Goal: Task Accomplishment & Management: Manage account settings

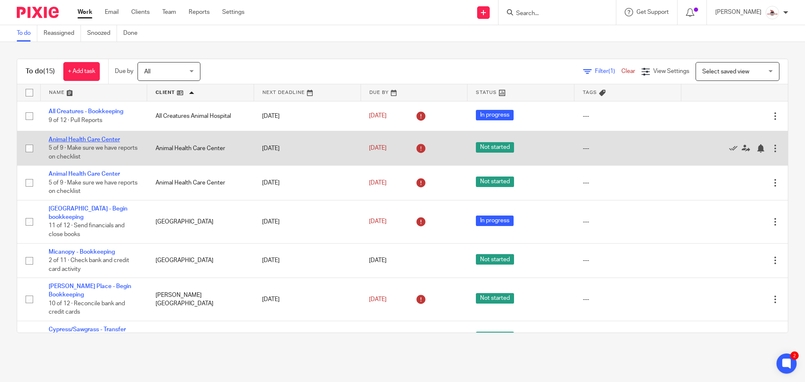
click at [101, 140] on link "Animal Health Care Center" at bounding box center [84, 140] width 71 height 6
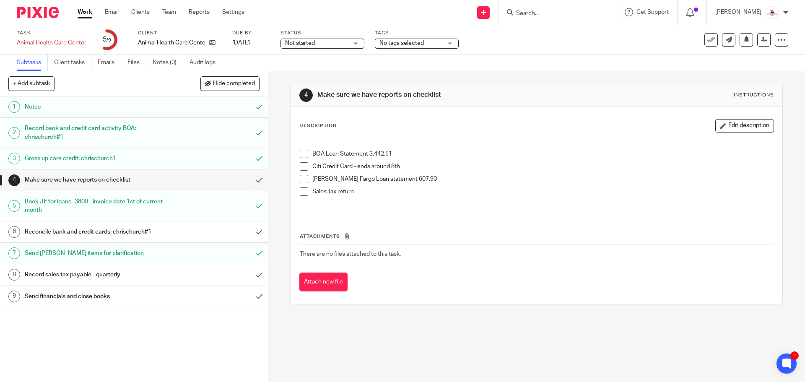
click at [303, 178] on span at bounding box center [304, 179] width 8 height 8
click at [301, 166] on span at bounding box center [304, 166] width 8 height 8
click at [300, 156] on span at bounding box center [304, 154] width 8 height 8
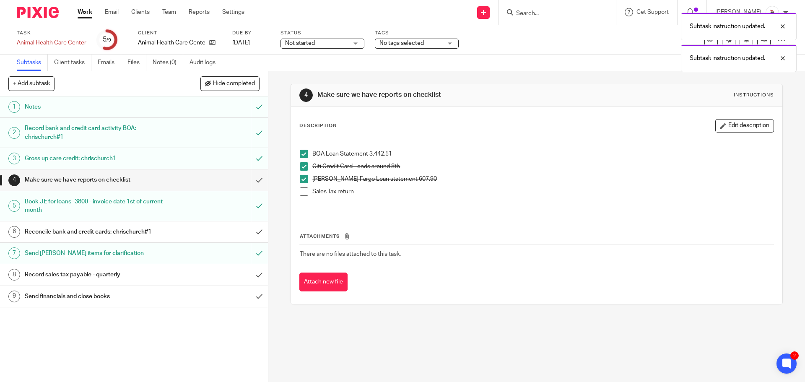
click at [302, 190] on span at bounding box center [304, 191] width 8 height 8
click at [249, 179] on input "submit" at bounding box center [134, 179] width 268 height 21
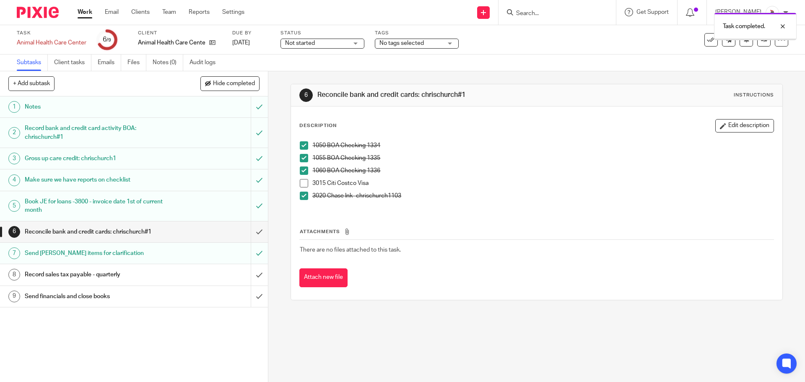
click at [300, 186] on span at bounding box center [304, 183] width 8 height 8
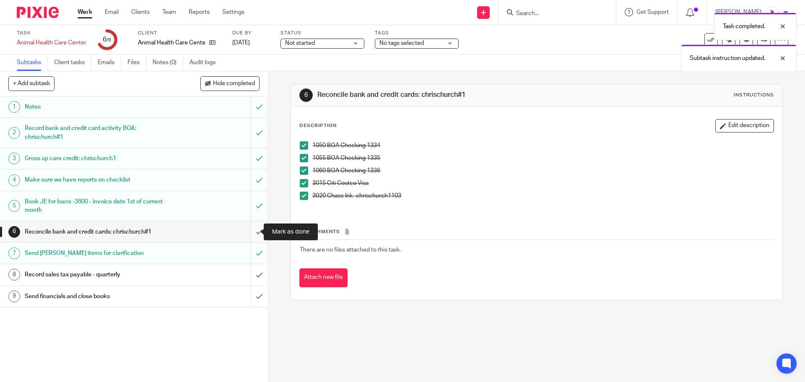
click at [252, 231] on input "submit" at bounding box center [134, 231] width 268 height 21
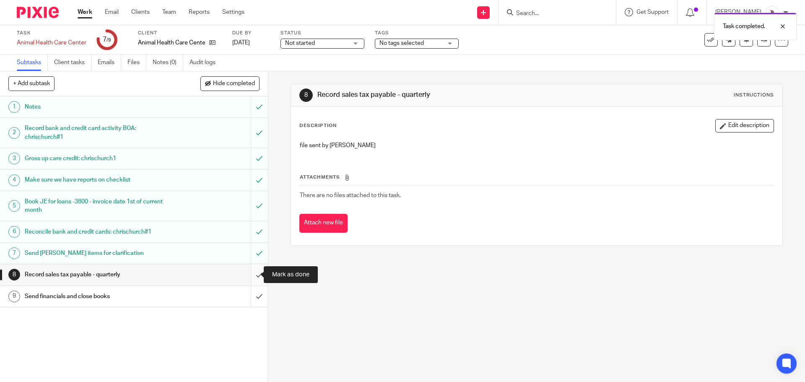
click at [248, 277] on input "submit" at bounding box center [134, 274] width 268 height 21
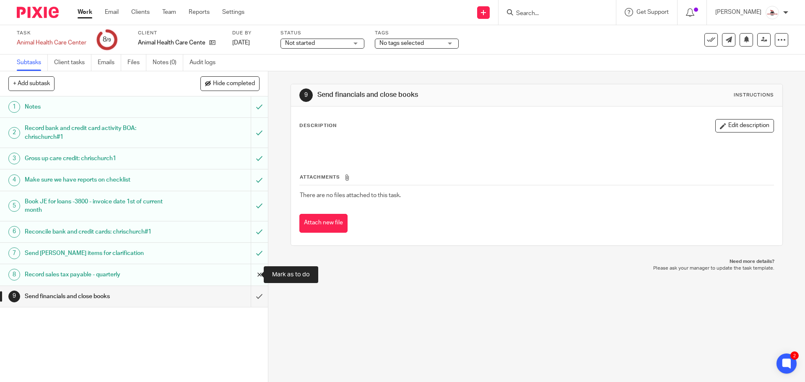
click at [253, 274] on input "submit" at bounding box center [134, 274] width 268 height 21
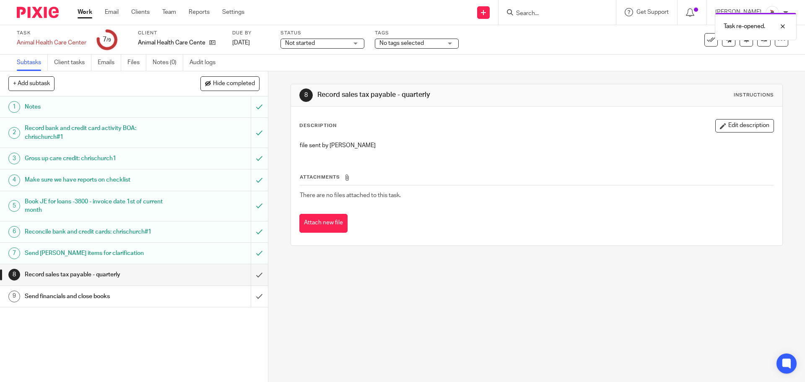
drag, startPoint x: 88, startPoint y: 16, endPoint x: 80, endPoint y: 2, distance: 16.2
click at [88, 16] on link "Work" at bounding box center [85, 12] width 15 height 8
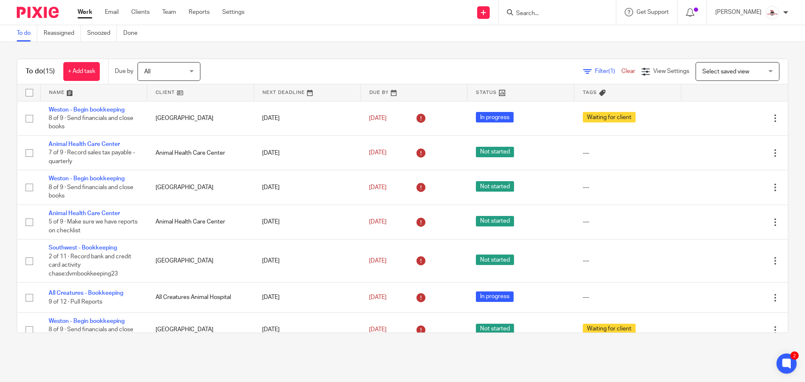
click at [158, 91] on link at bounding box center [200, 92] width 106 height 17
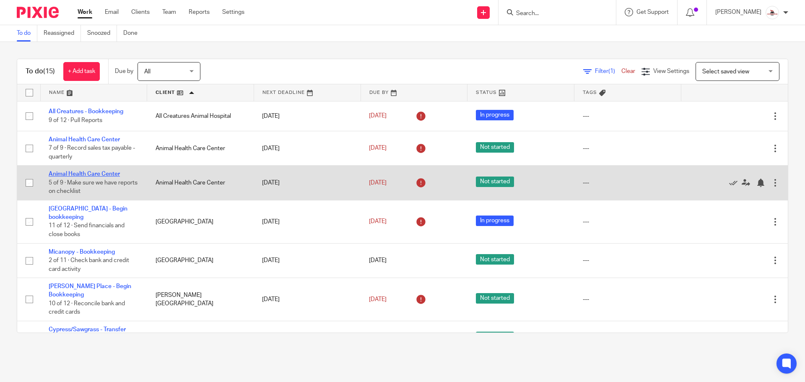
click at [91, 171] on link "Animal Health Care Center" at bounding box center [84, 174] width 71 height 6
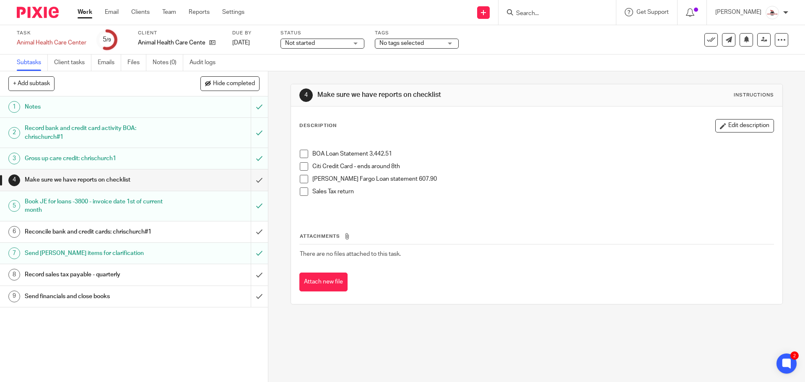
click at [303, 168] on span at bounding box center [304, 166] width 8 height 8
click at [200, 228] on div "Reconcile bank and credit cards: chrischurch#1" at bounding box center [134, 232] width 218 height 13
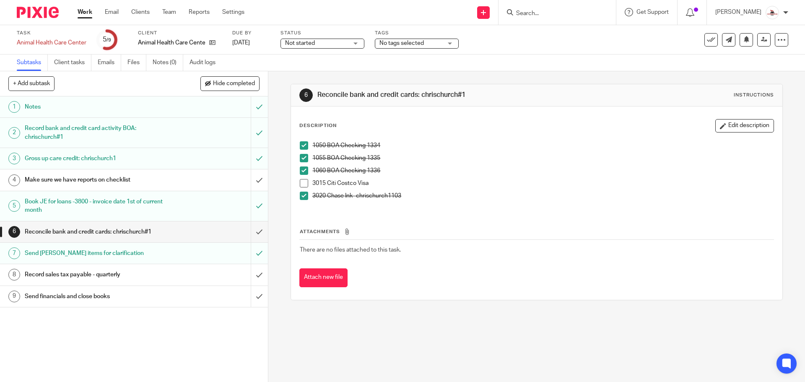
click at [300, 183] on span at bounding box center [304, 183] width 8 height 8
click at [197, 179] on div "Make sure we have reports on checklist" at bounding box center [134, 180] width 218 height 13
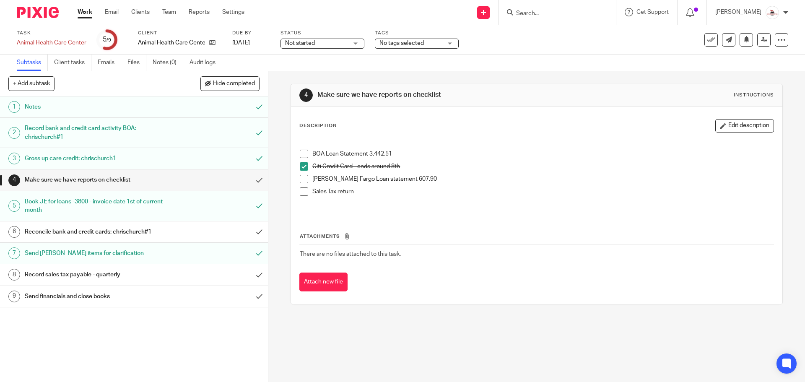
click at [304, 180] on span at bounding box center [304, 179] width 8 height 8
click at [303, 189] on span at bounding box center [304, 191] width 8 height 8
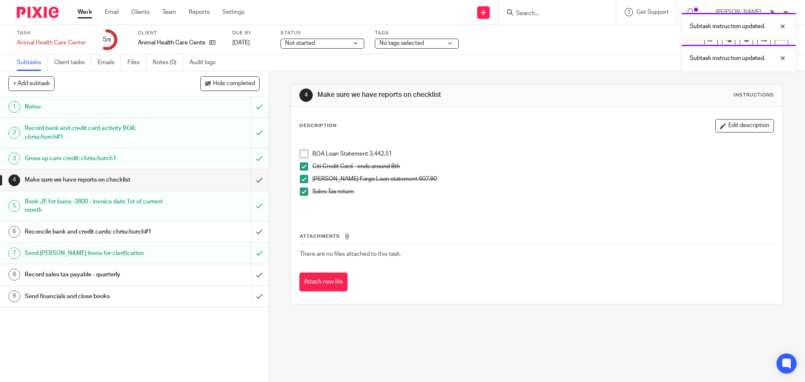
click at [301, 155] on span at bounding box center [304, 154] width 8 height 8
click at [251, 181] on input "submit" at bounding box center [134, 179] width 268 height 21
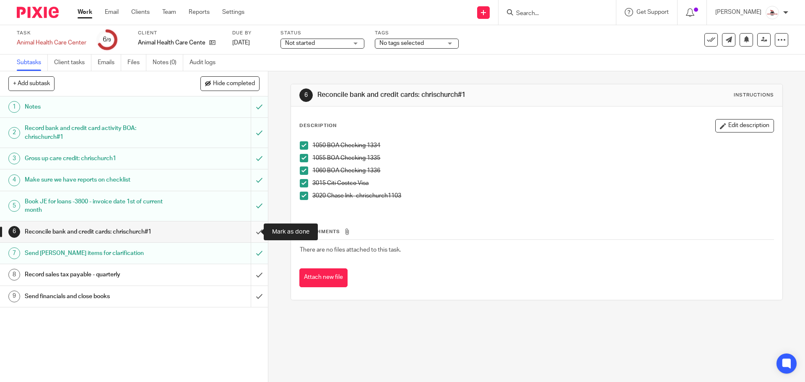
click at [254, 233] on input "submit" at bounding box center [134, 231] width 268 height 21
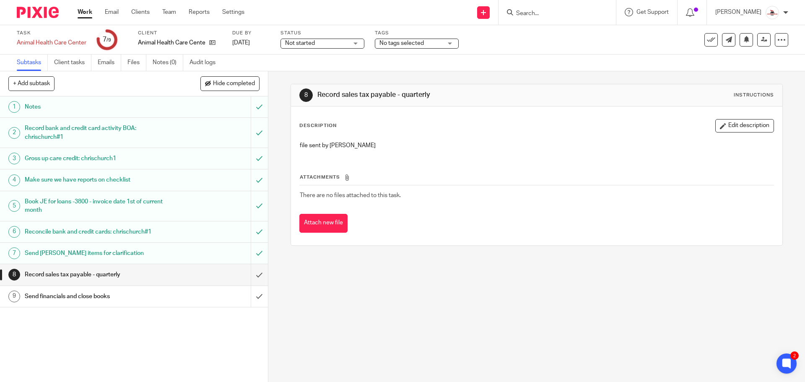
click at [80, 16] on link "Work" at bounding box center [85, 12] width 15 height 8
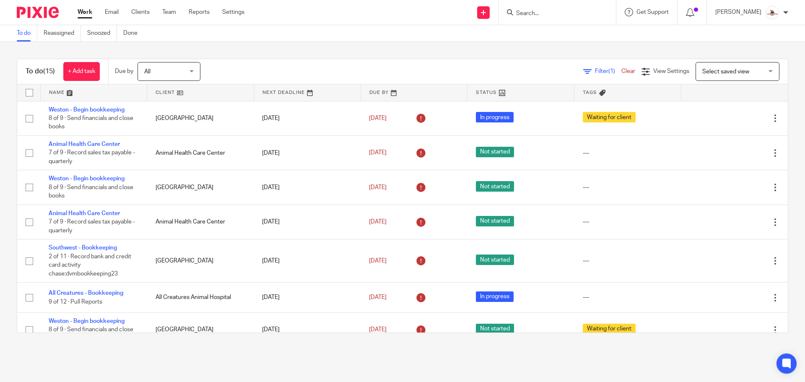
click at [163, 91] on link at bounding box center [200, 92] width 106 height 17
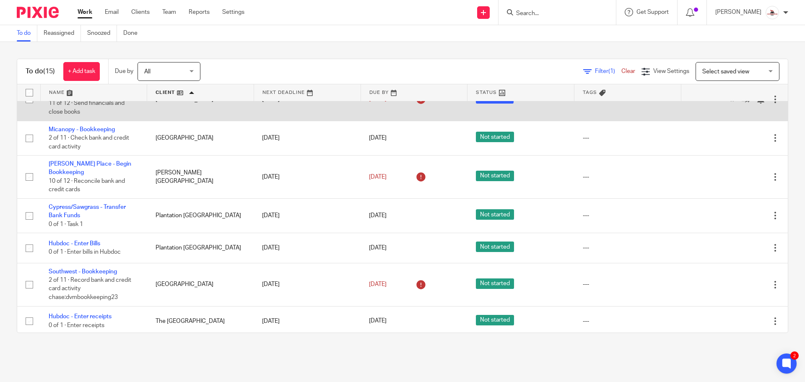
scroll to position [126, 0]
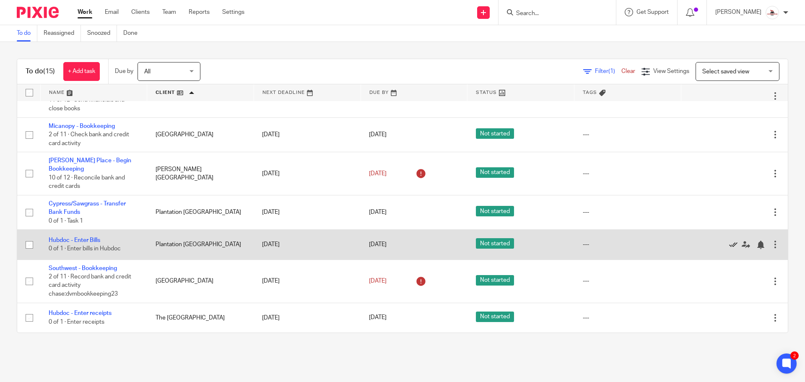
click at [729, 241] on icon at bounding box center [733, 245] width 8 height 8
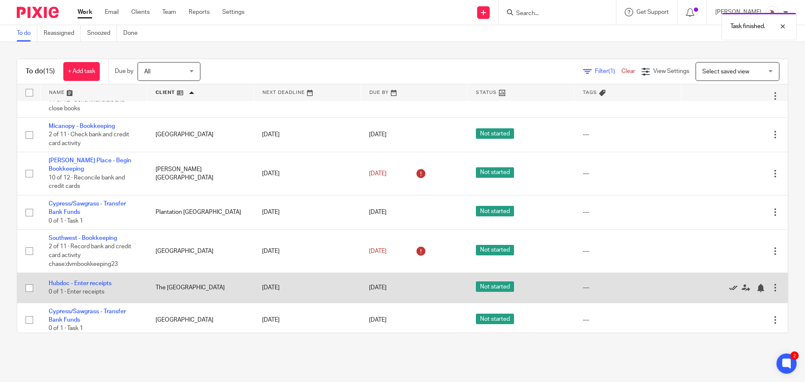
click at [729, 284] on icon at bounding box center [733, 288] width 8 height 8
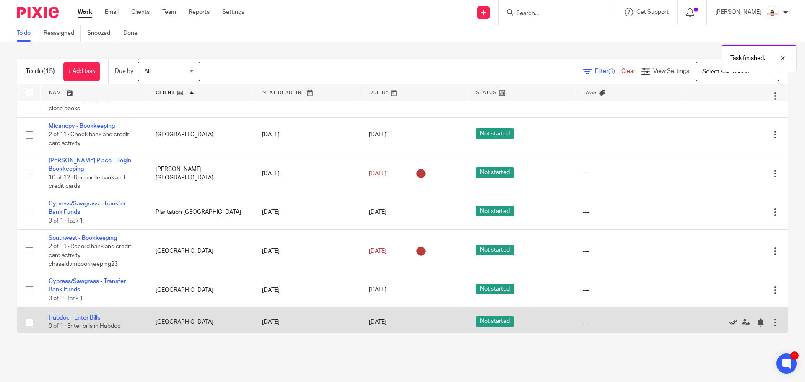
click at [729, 318] on icon at bounding box center [733, 322] width 8 height 8
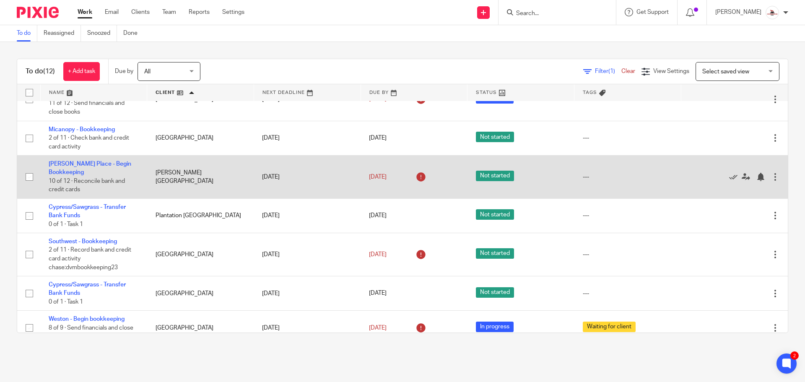
scroll to position [126, 0]
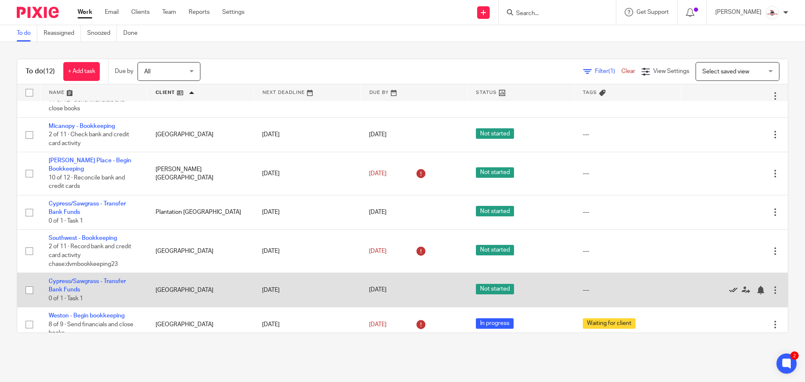
click at [729, 286] on icon at bounding box center [733, 290] width 8 height 8
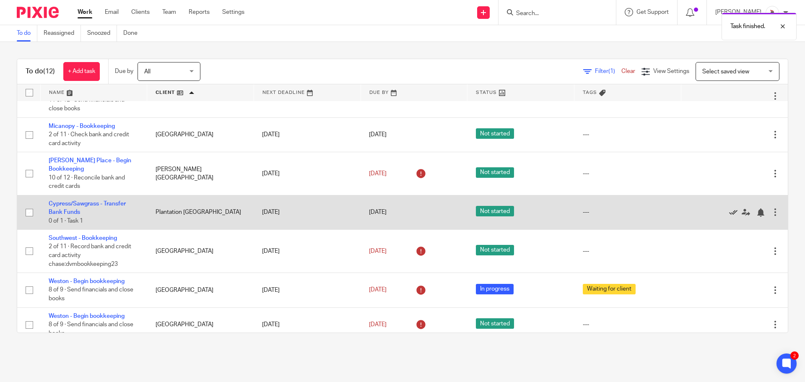
click at [729, 208] on icon at bounding box center [733, 212] width 8 height 8
